Goal: Information Seeking & Learning: Learn about a topic

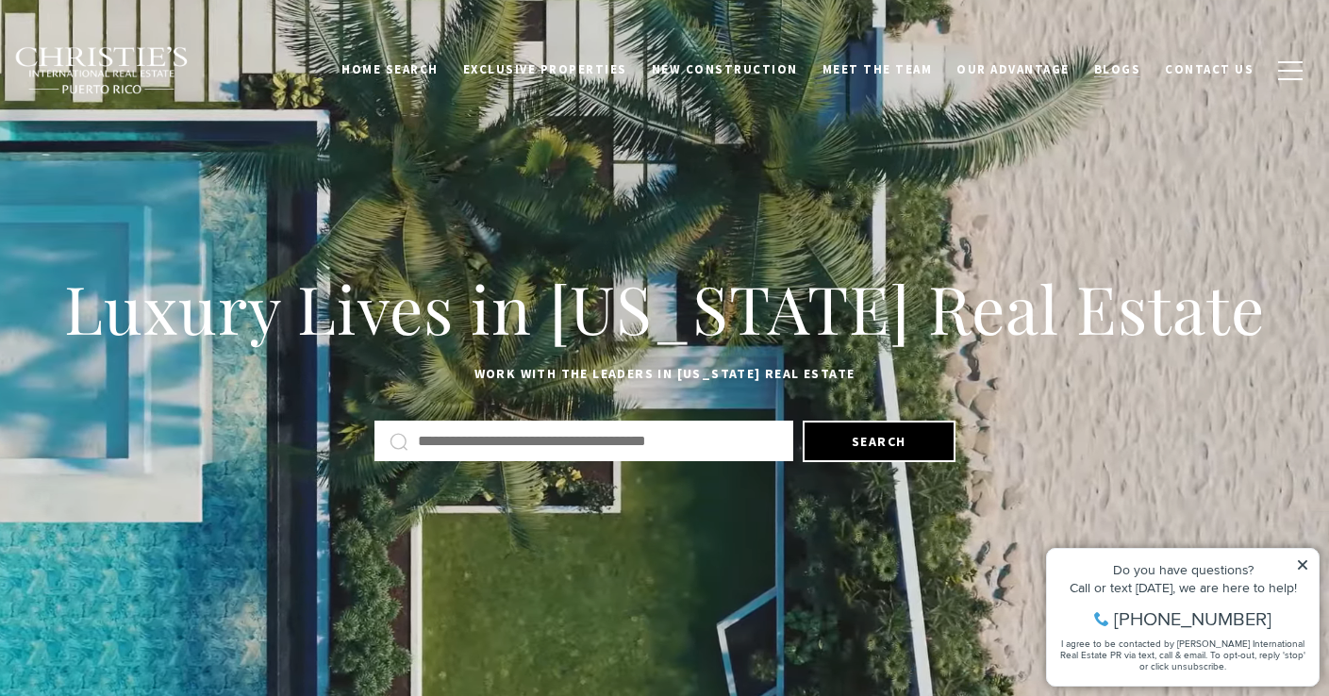
click at [1109, 68] on span "Blogs" at bounding box center [1117, 69] width 47 height 16
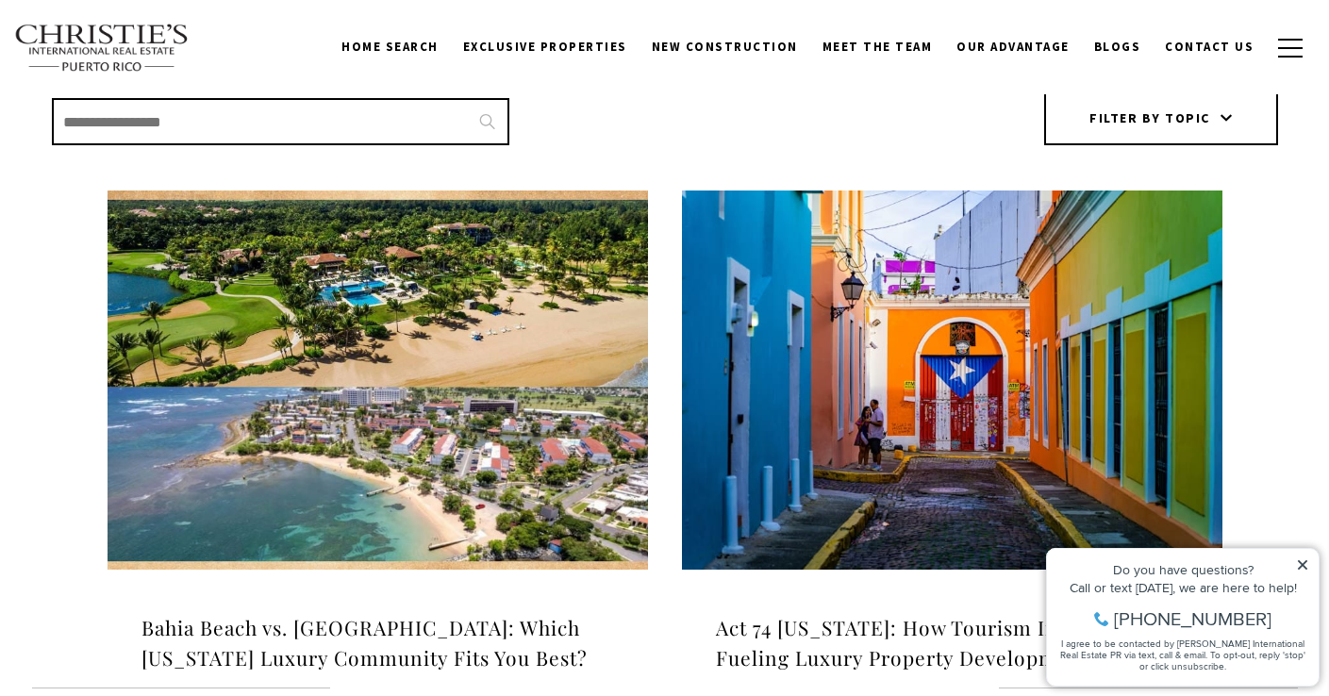
scroll to position [465, 0]
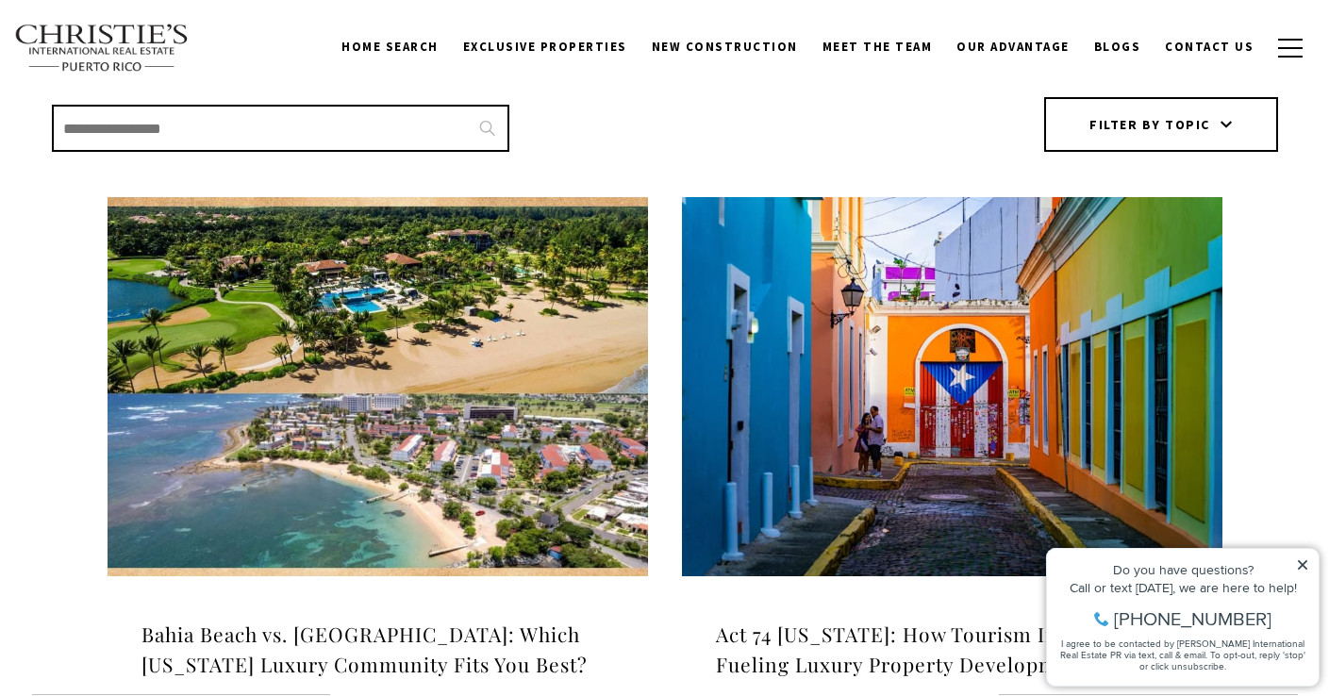
click at [341, 137] on input "Search Blogs" at bounding box center [280, 128] width 457 height 47
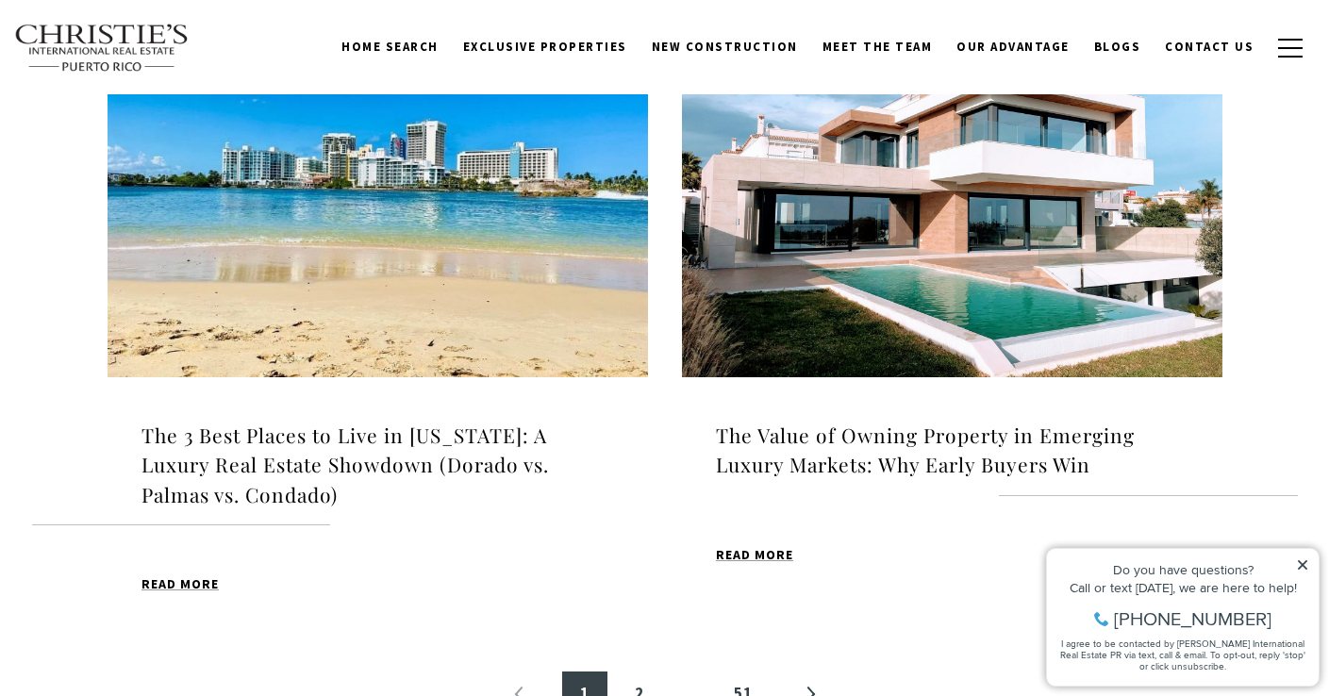
scroll to position [1977, 0]
